Goal: Information Seeking & Learning: Find specific page/section

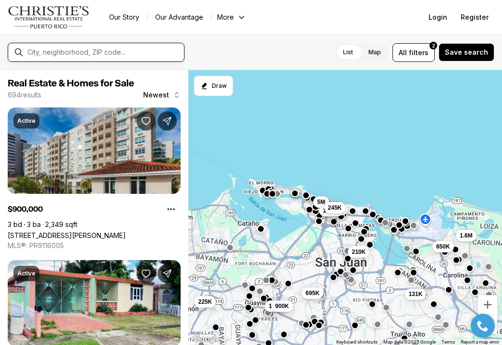
click at [125, 52] on input "text" at bounding box center [103, 52] width 153 height 9
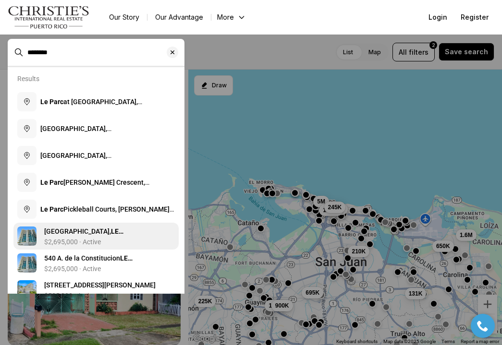
type input "*******"
click at [48, 226] on link "540 AVENUE DE LA CONSTITUCION, LE PARC #301, SAN JUAN PR, 00901 $2,695,000 · Ac…" at bounding box center [95, 236] width 165 height 27
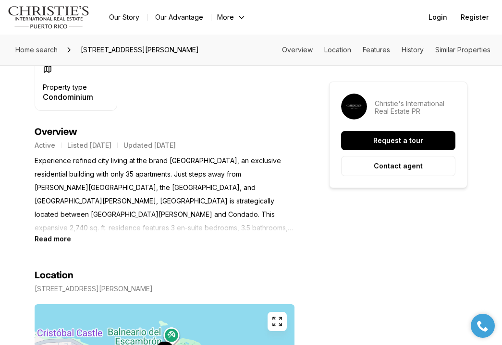
scroll to position [366, 0]
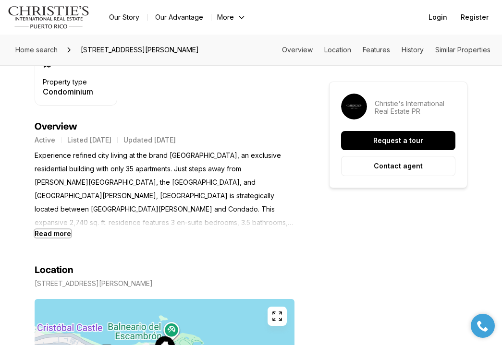
click at [63, 238] on b "Read more" at bounding box center [53, 233] width 36 height 8
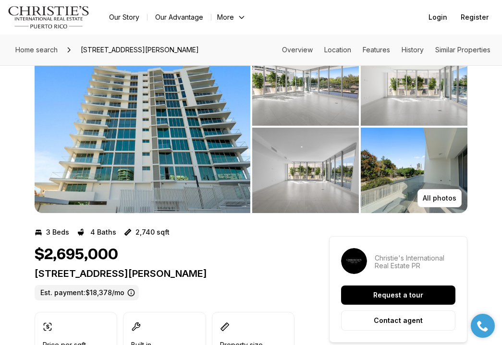
scroll to position [49, 0]
